Goal: Information Seeking & Learning: Learn about a topic

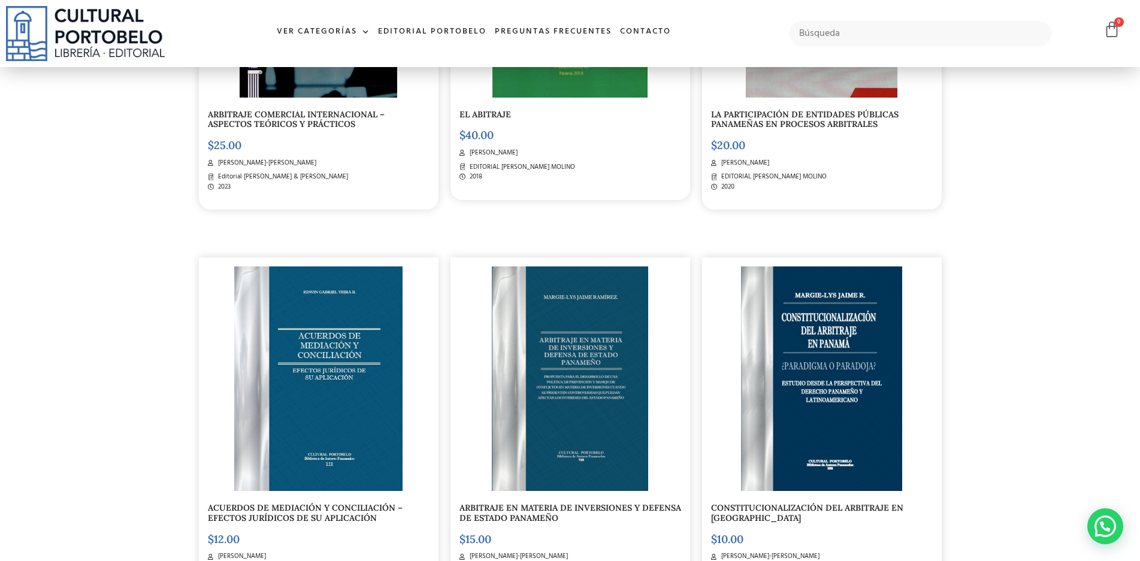
scroll to position [479, 0]
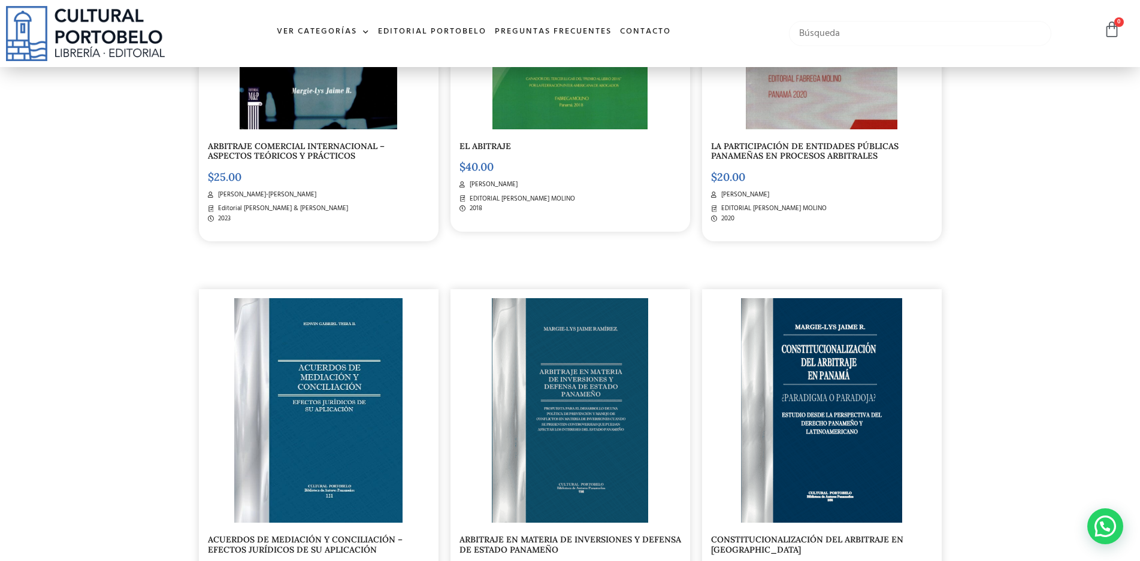
click at [879, 27] on input "text" at bounding box center [920, 33] width 262 height 25
type input "arbitraje"
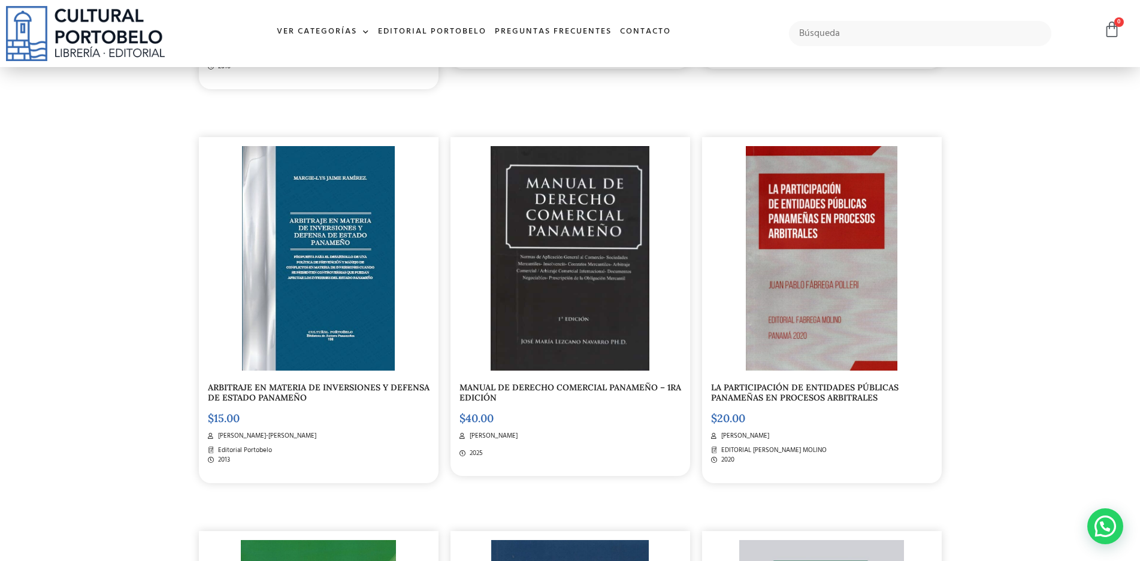
scroll to position [1318, 0]
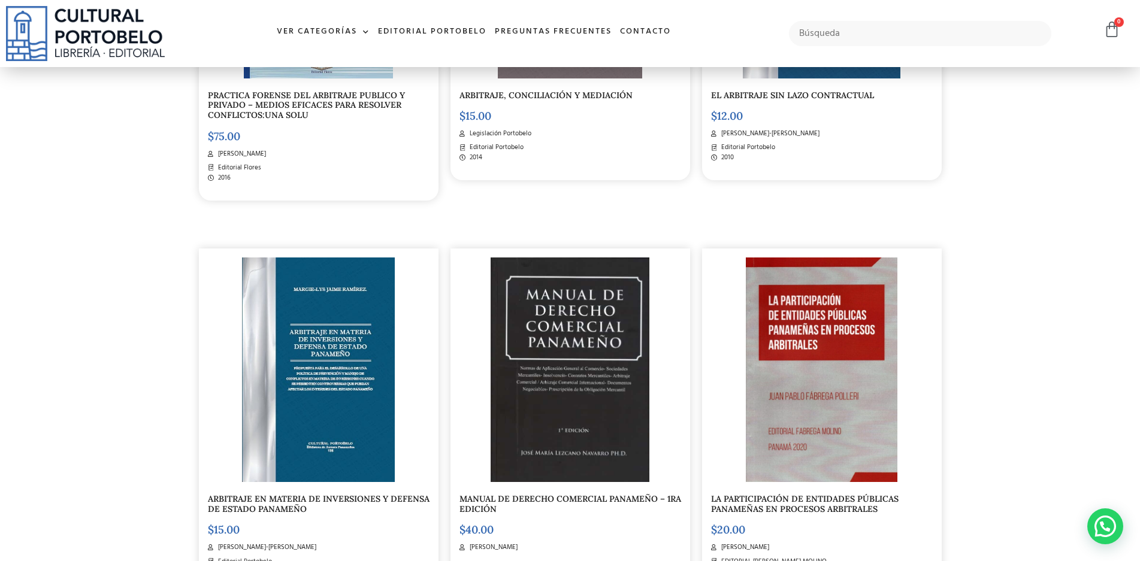
click at [826, 331] on img at bounding box center [822, 370] width 152 height 225
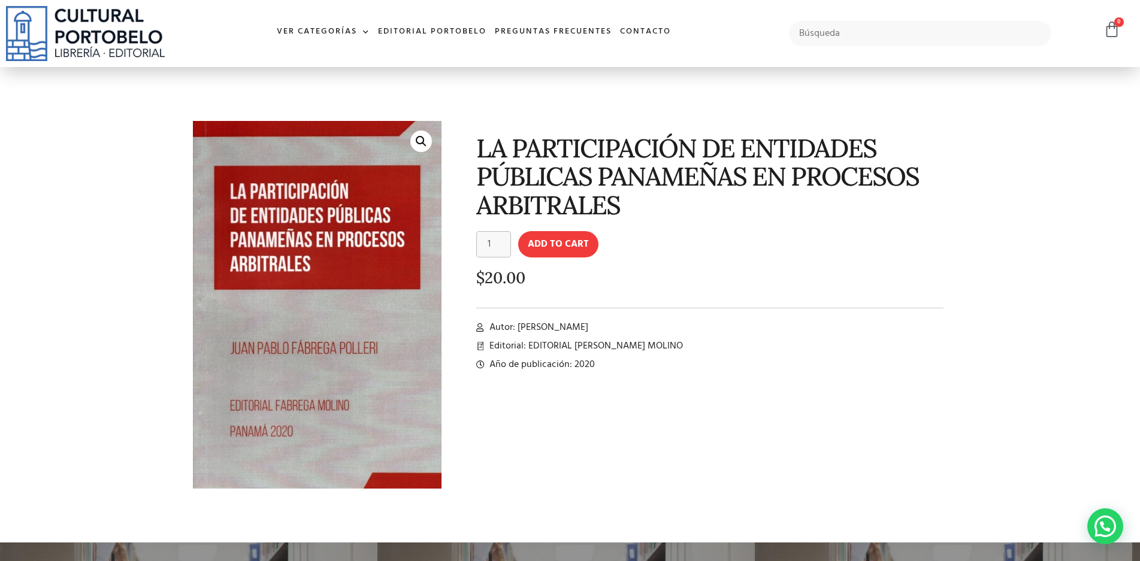
click at [638, 326] on li "Autor: Juan Pablo Fábrega Polleri" at bounding box center [710, 328] width 468 height 14
drag, startPoint x: 625, startPoint y: 325, endPoint x: 519, endPoint y: 321, distance: 106.2
click at [519, 321] on li "Autor: Juan Pablo Fábrega Polleri" at bounding box center [710, 328] width 468 height 14
copy span "[PERSON_NAME]"
click at [563, 323] on span "Autor: [PERSON_NAME]" at bounding box center [537, 328] width 102 height 14
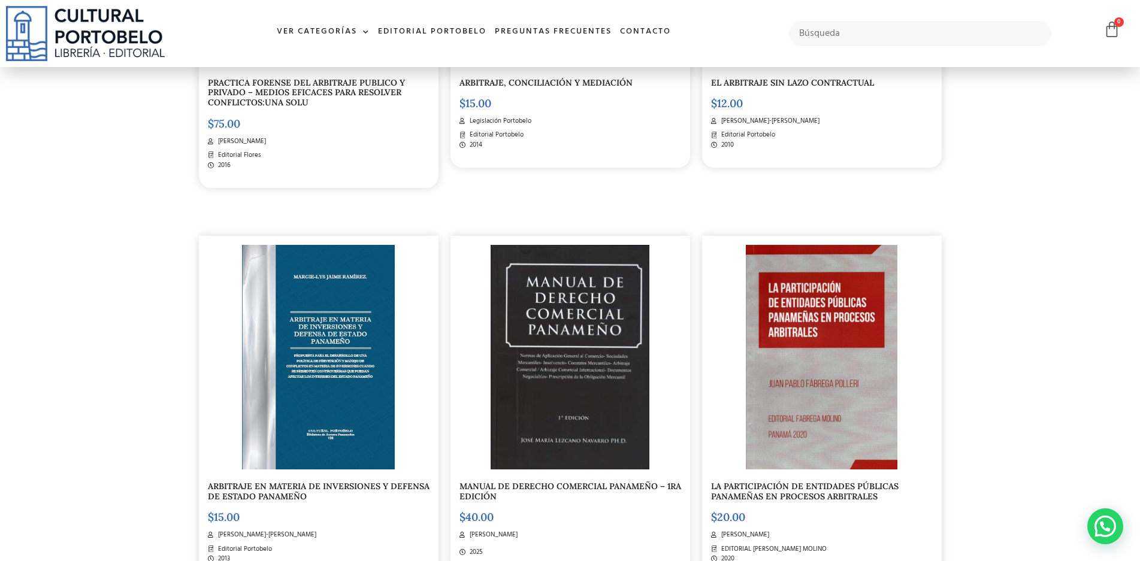
scroll to position [1318, 0]
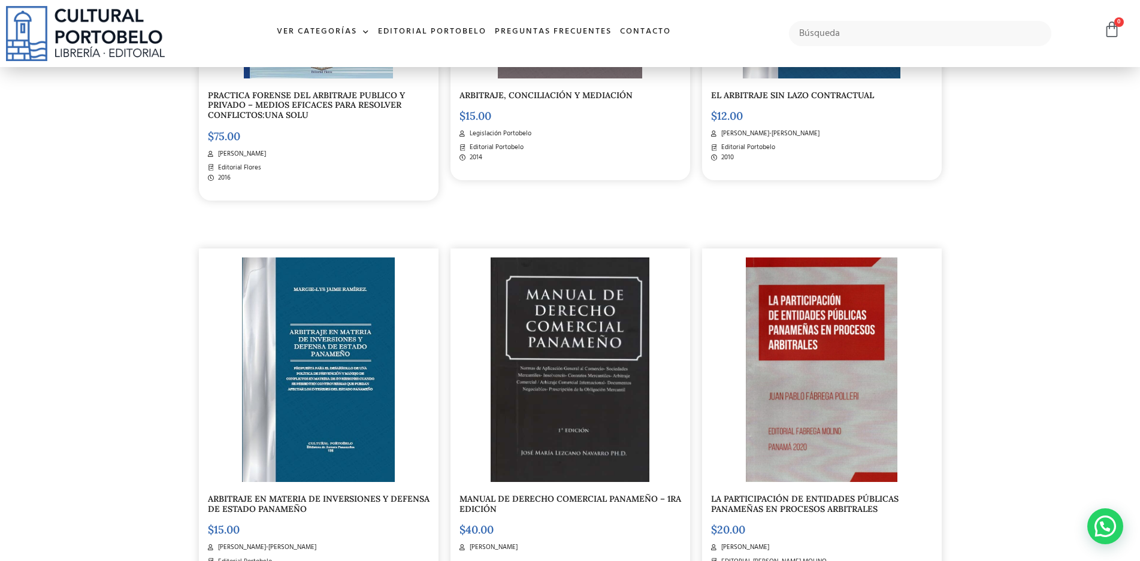
click at [806, 356] on img at bounding box center [822, 370] width 152 height 225
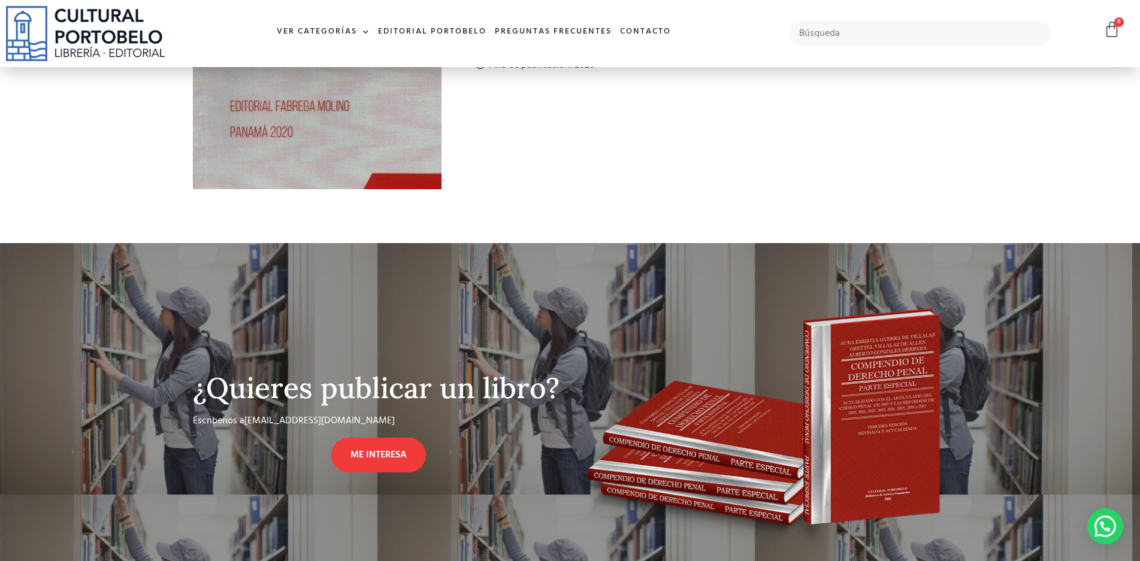
scroll to position [555, 0]
